Goal: Information Seeking & Learning: Learn about a topic

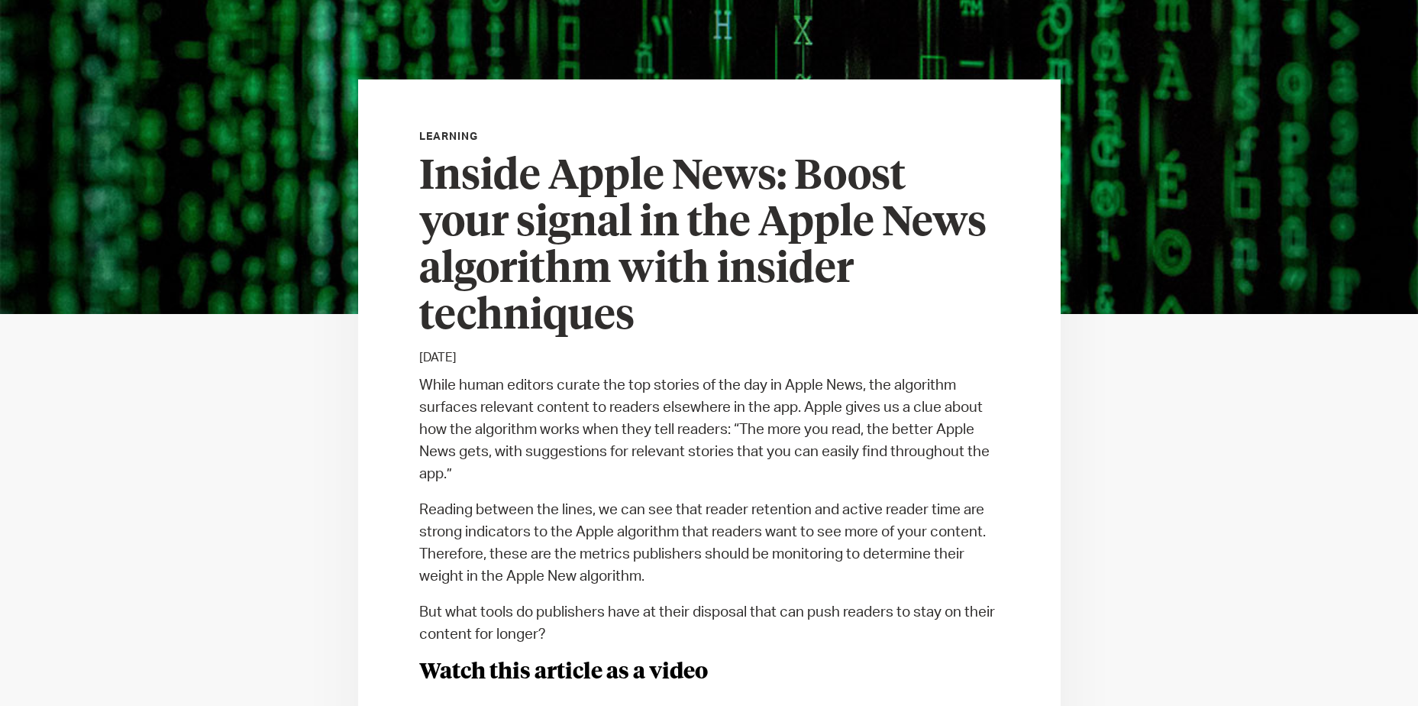
scroll to position [305, 0]
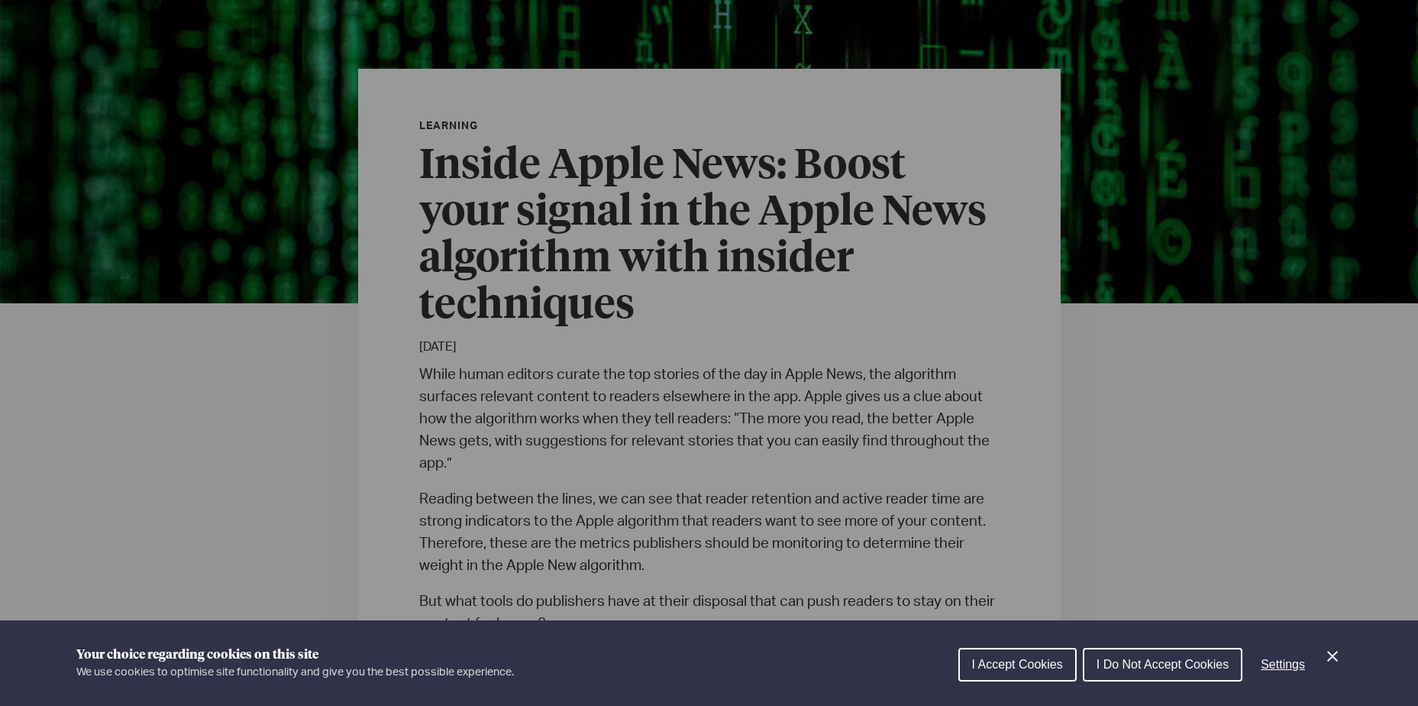
click at [1025, 667] on span "I Accept Cookies" at bounding box center [1017, 664] width 91 height 13
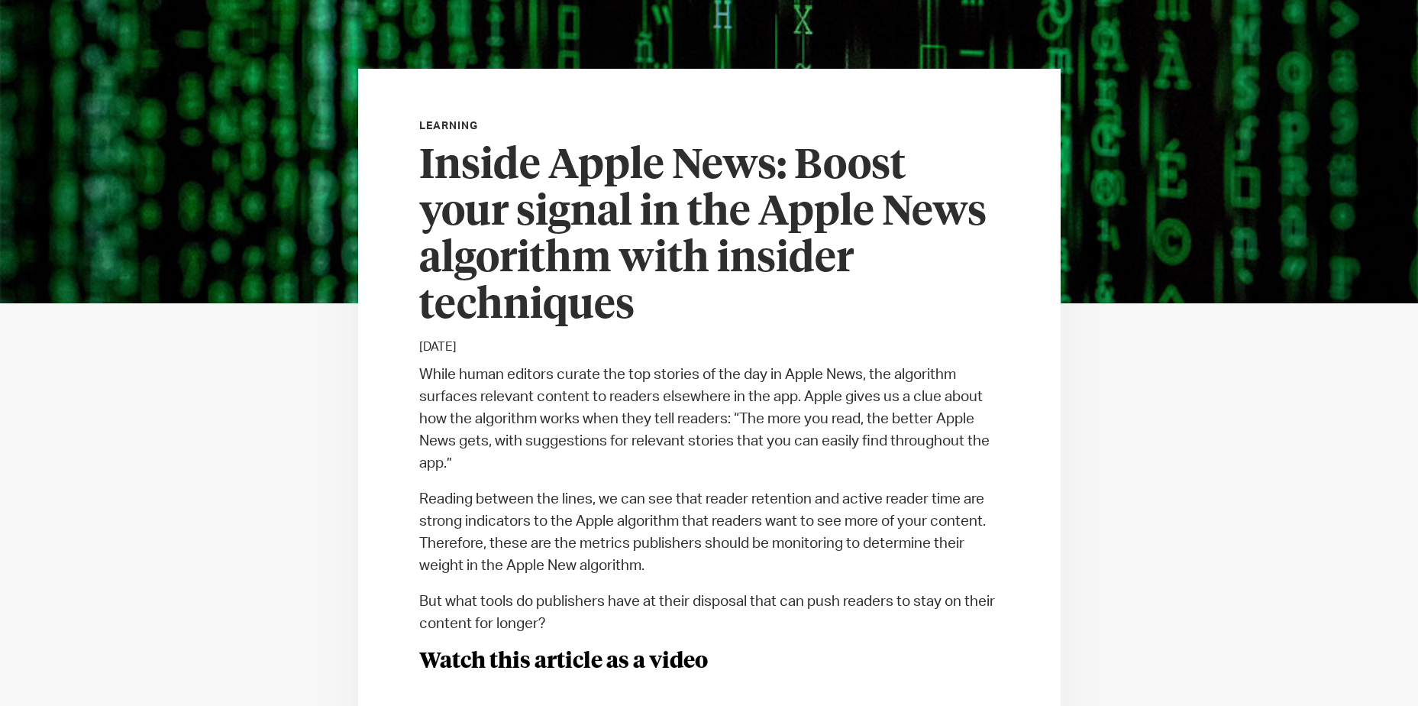
click at [561, 178] on h3 "Inside Apple News: Boost your signal in the Apple News algorithm with insider t…" at bounding box center [709, 237] width 580 height 186
click at [673, 207] on h3 "Inside Apple News: Boost your signal in the Apple News algorithm with insider t…" at bounding box center [709, 237] width 580 height 186
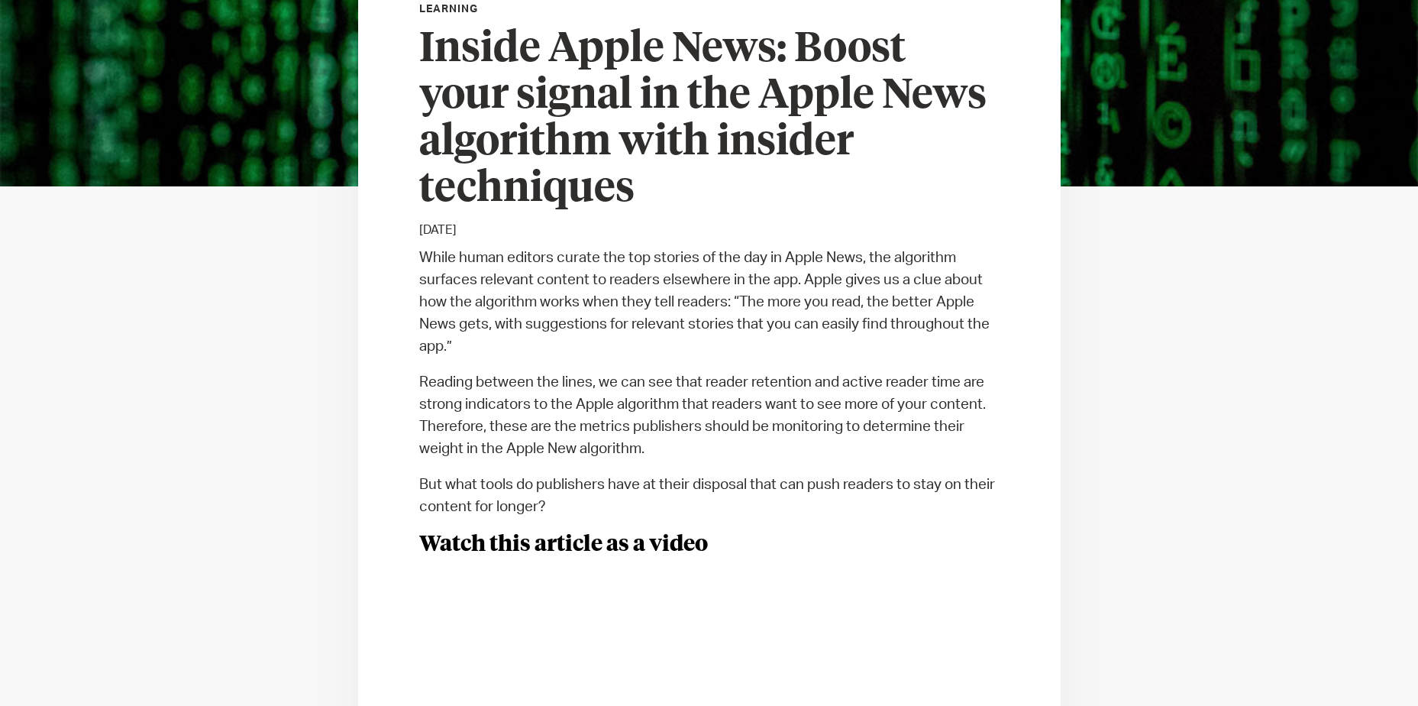
scroll to position [458, 0]
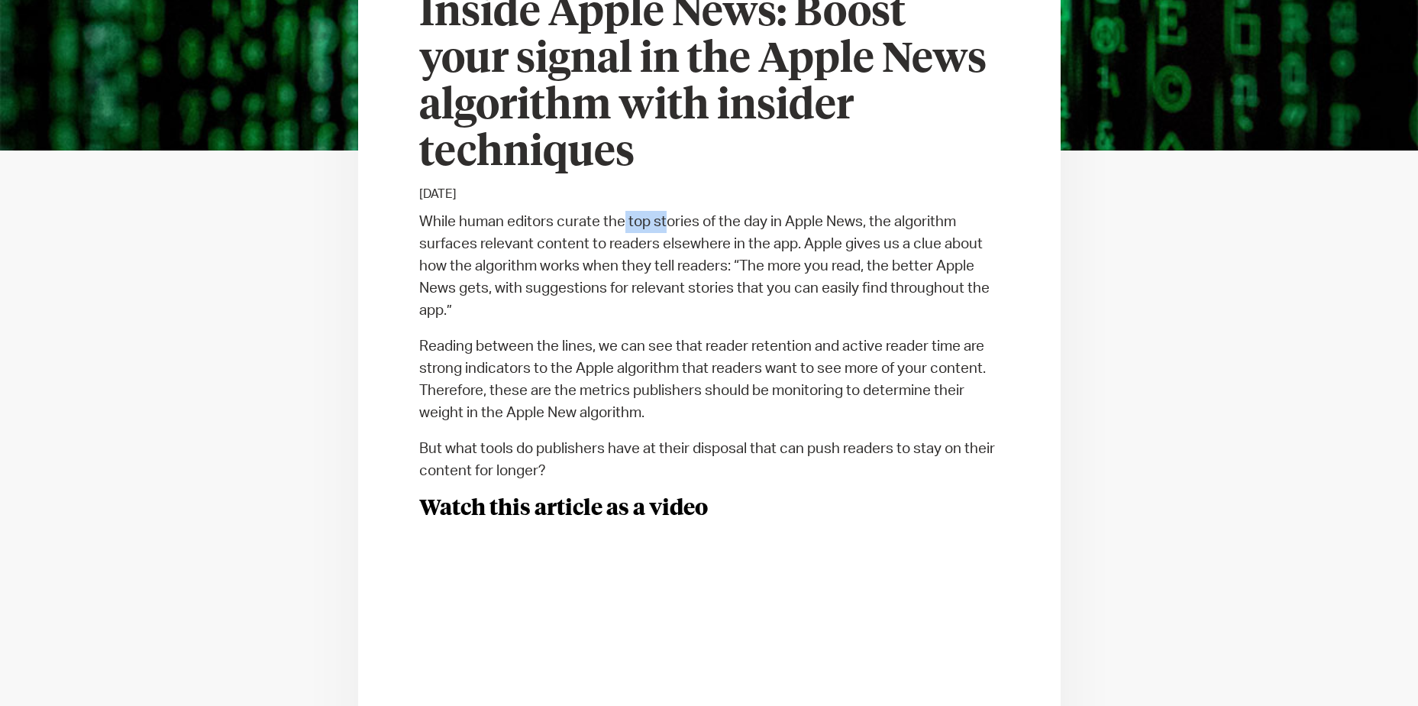
drag, startPoint x: 621, startPoint y: 215, endPoint x: 719, endPoint y: 218, distance: 97.8
click at [719, 218] on p "While human editors curate the top stories of the day in Apple News, the algori…" at bounding box center [709, 266] width 580 height 111
drag, startPoint x: 719, startPoint y: 218, endPoint x: 748, endPoint y: 225, distance: 29.7
click at [748, 222] on p "While human editors curate the top stories of the day in Apple News, the algori…" at bounding box center [709, 266] width 580 height 111
drag, startPoint x: 531, startPoint y: 227, endPoint x: 732, endPoint y: 227, distance: 200.8
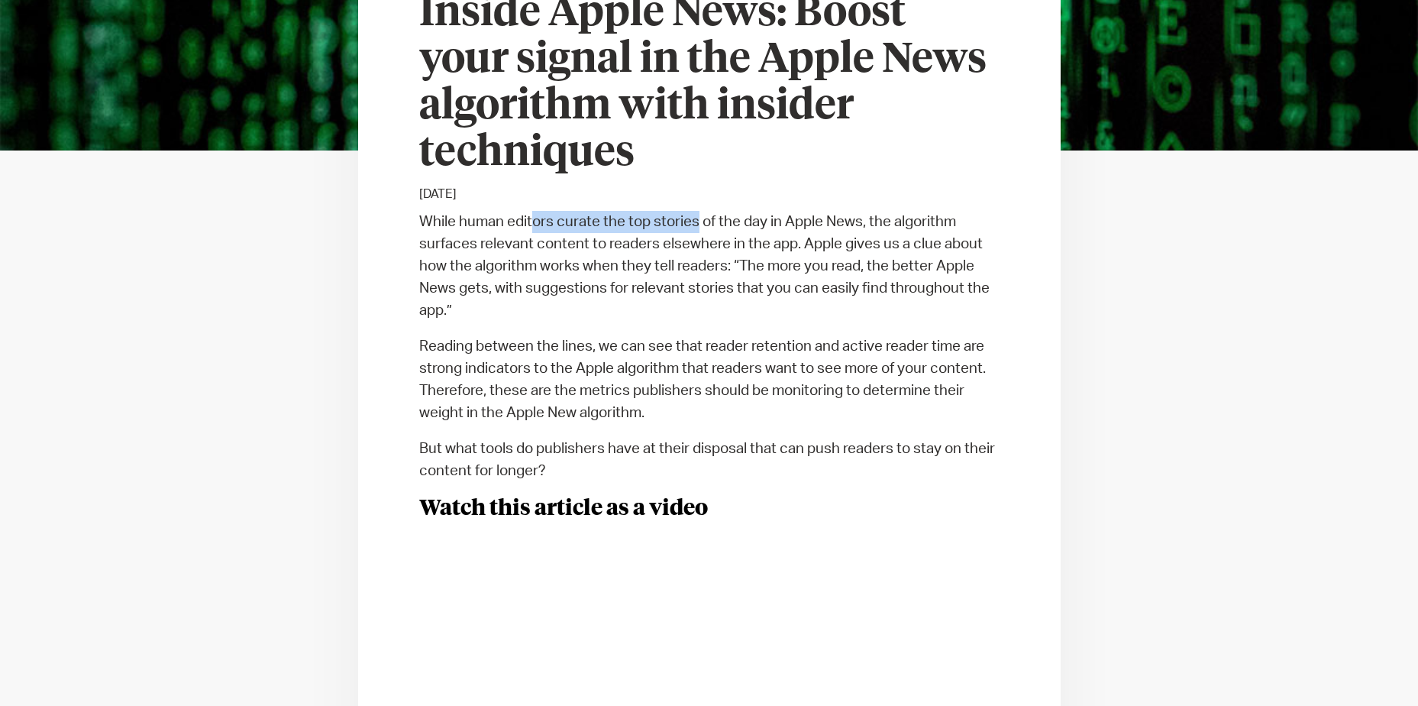
click at [732, 227] on p "While human editors curate the top stories of the day in Apple News, the algori…" at bounding box center [709, 266] width 580 height 111
drag, startPoint x: 732, startPoint y: 227, endPoint x: 742, endPoint y: 228, distance: 10.0
click at [742, 228] on p "While human editors curate the top stories of the day in Apple News, the algori…" at bounding box center [709, 266] width 580 height 111
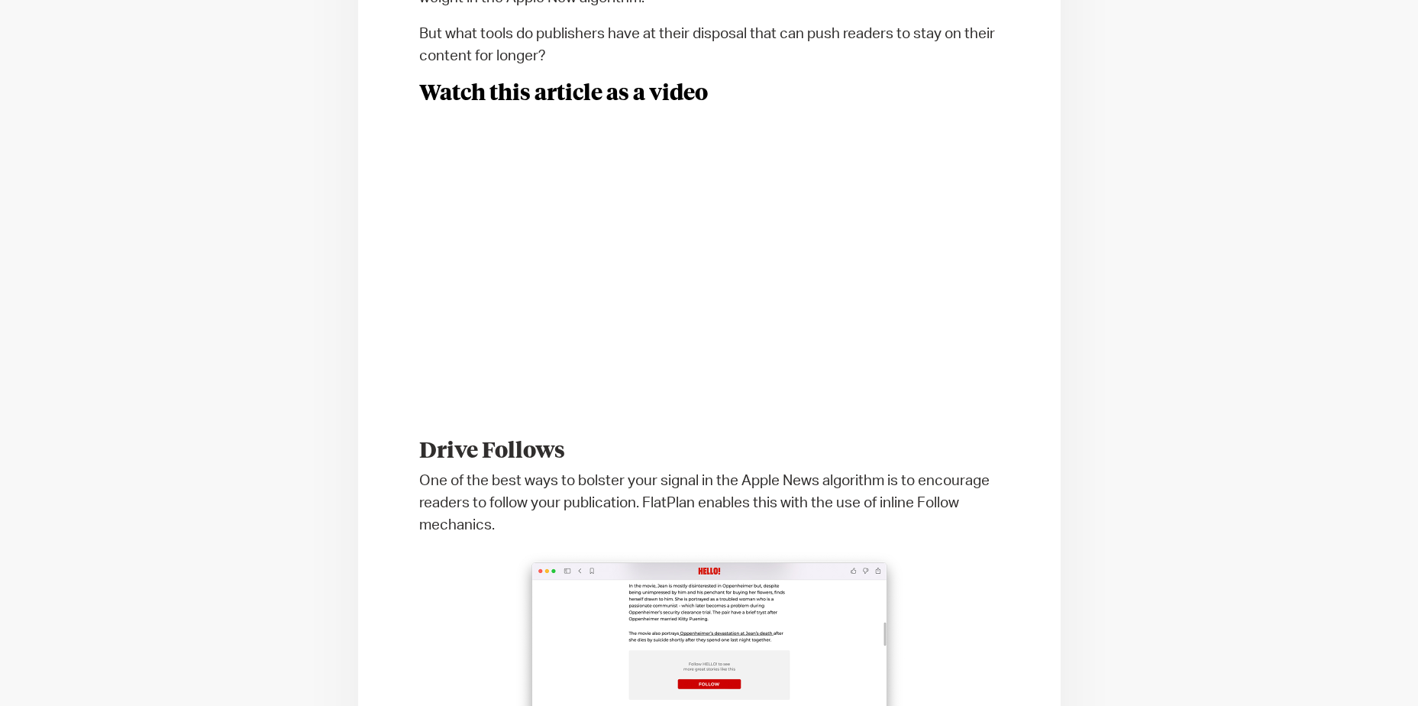
scroll to position [916, 0]
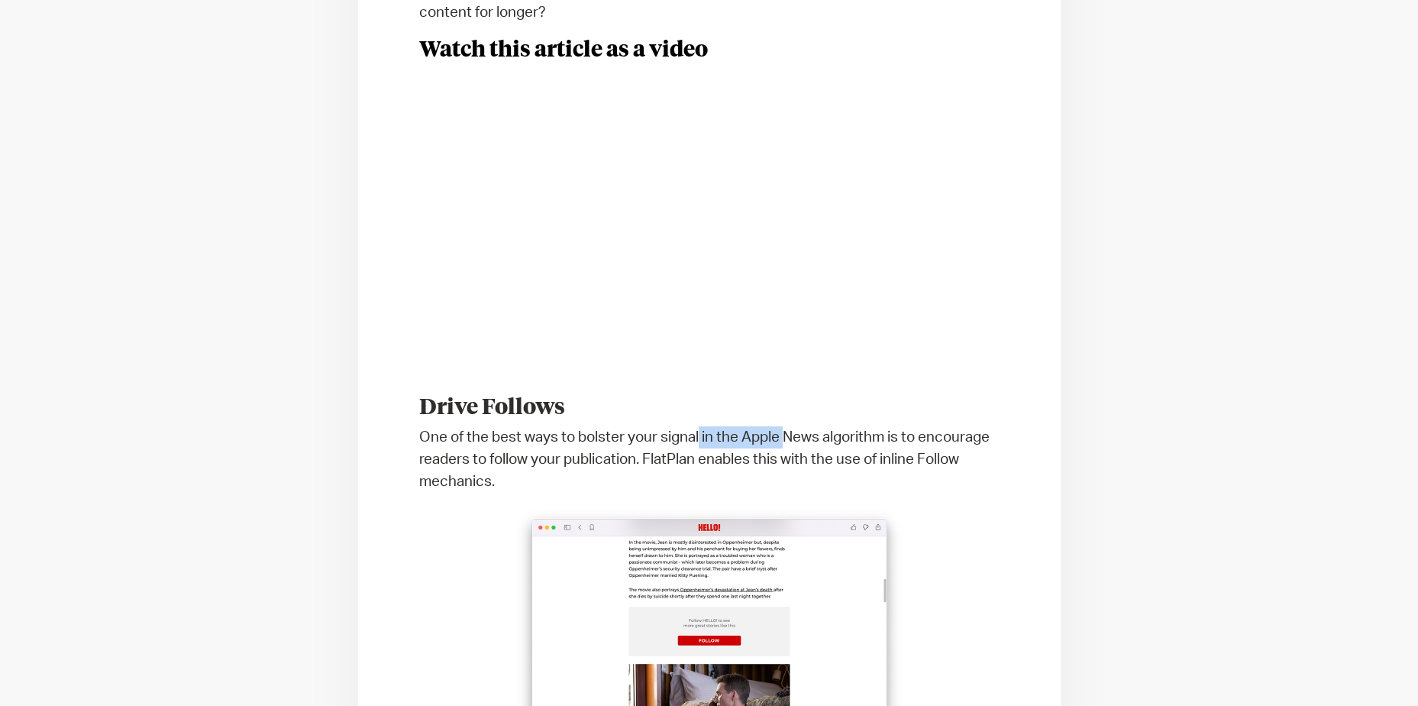
drag, startPoint x: 734, startPoint y: 440, endPoint x: 791, endPoint y: 441, distance: 57.3
click at [791, 441] on p "One of the best ways to bolster your signal in the Apple News algorithm is to e…" at bounding box center [709, 459] width 580 height 66
drag, startPoint x: 791, startPoint y: 441, endPoint x: 813, endPoint y: 440, distance: 21.4
click at [813, 440] on p "One of the best ways to bolster your signal in the Apple News algorithm is to e…" at bounding box center [709, 459] width 580 height 66
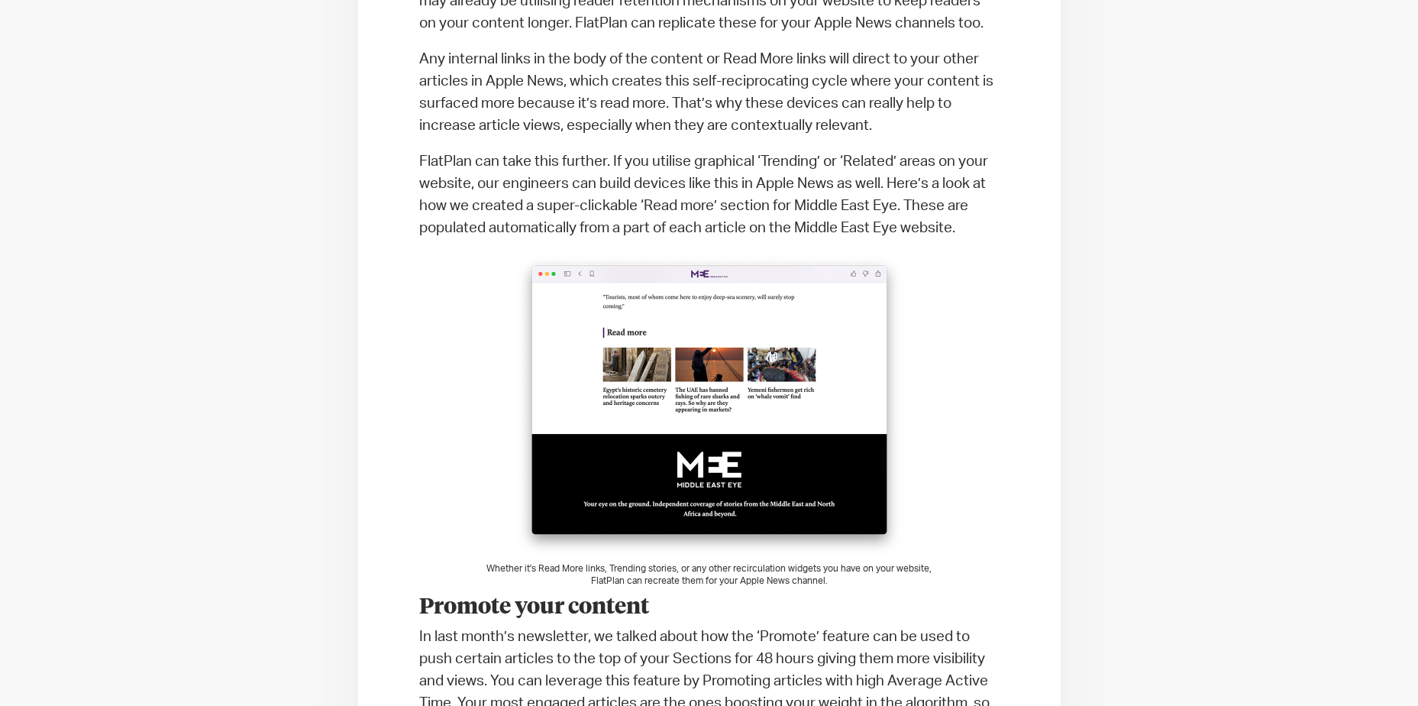
scroll to position [2444, 0]
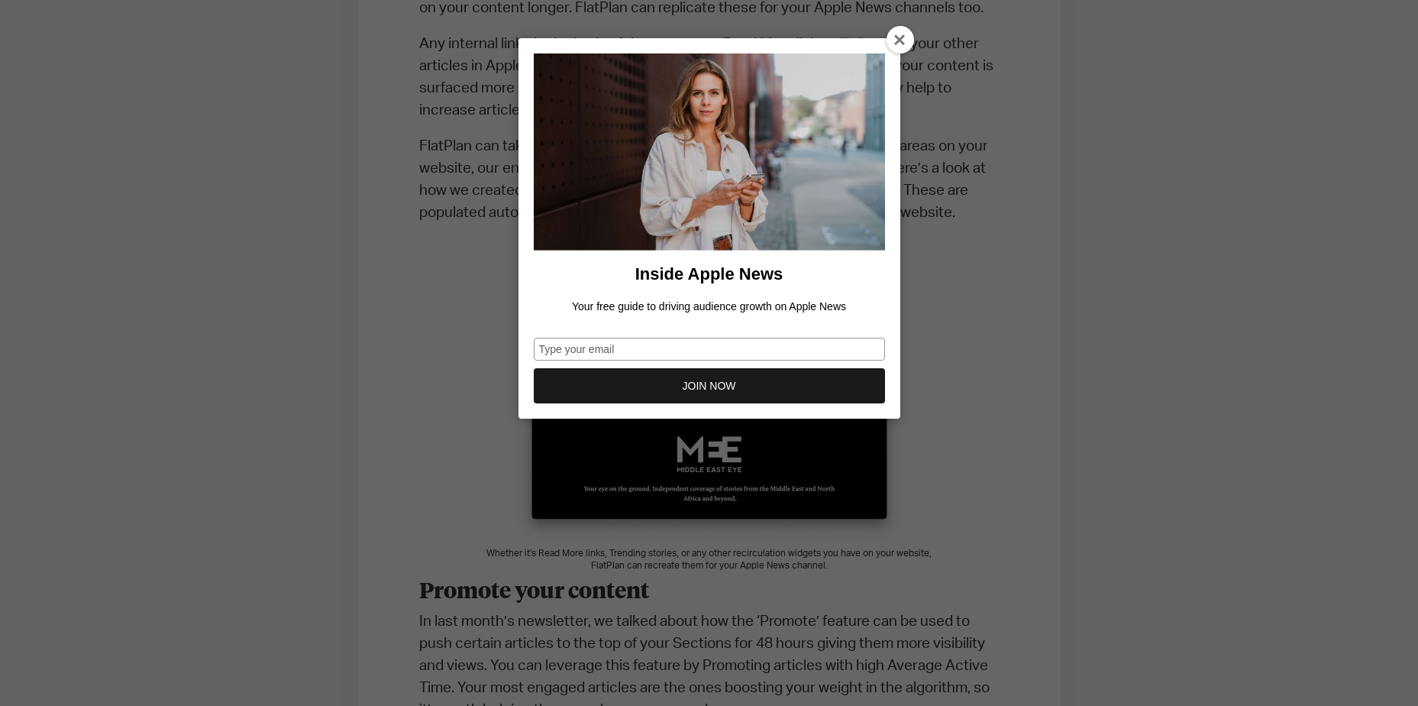
click at [893, 34] on div at bounding box center [900, 39] width 27 height 27
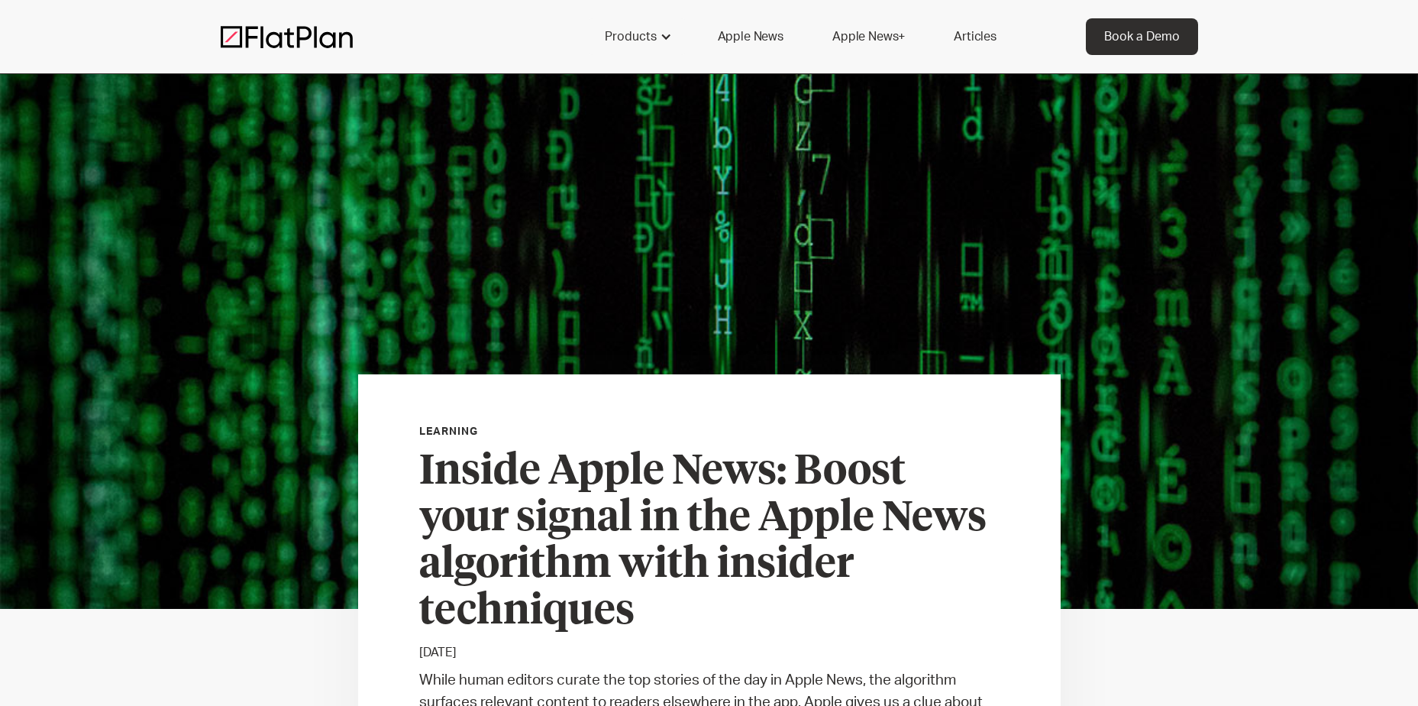
scroll to position [229, 0]
